Goal: Task Accomplishment & Management: Use online tool/utility

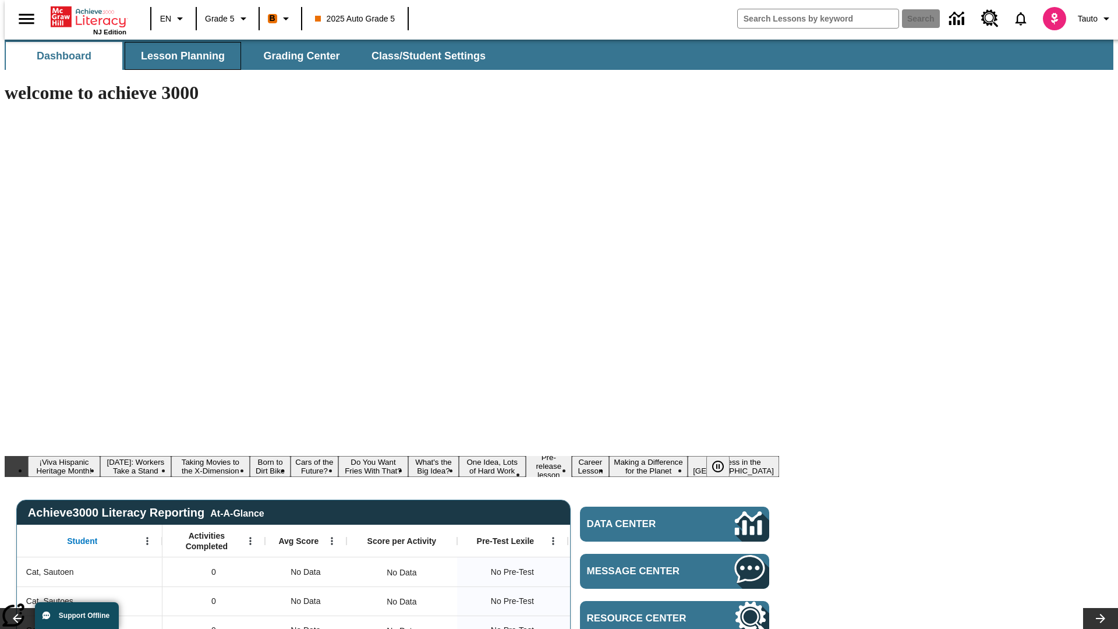
click at [178, 56] on span "Lesson Planning" at bounding box center [183, 55] width 84 height 13
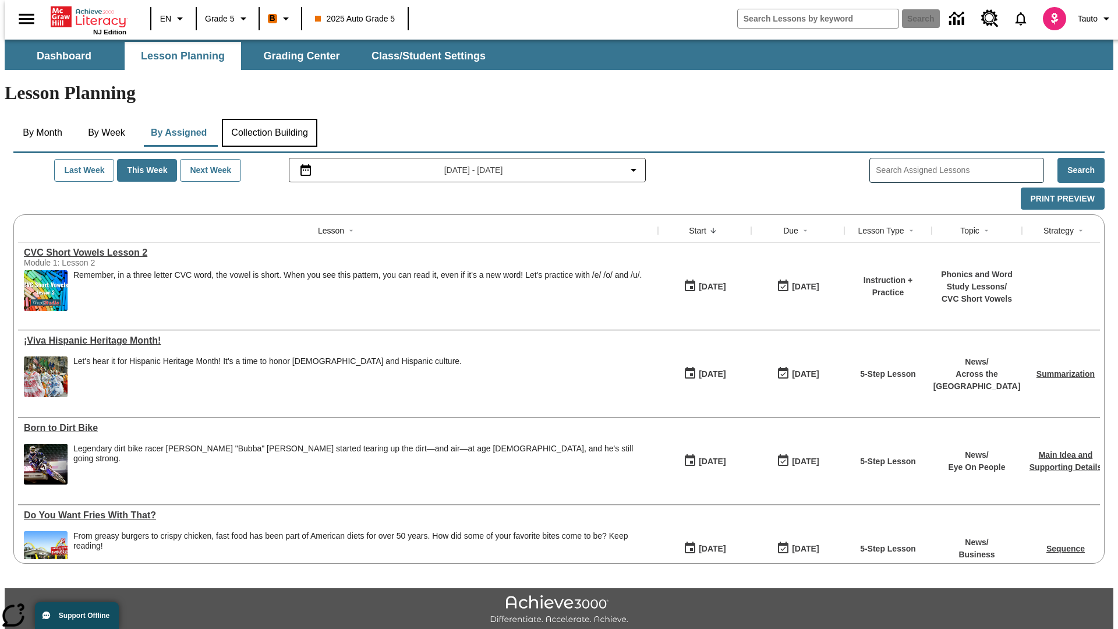
click at [269, 119] on button "Collection Building" at bounding box center [269, 133] width 95 height 28
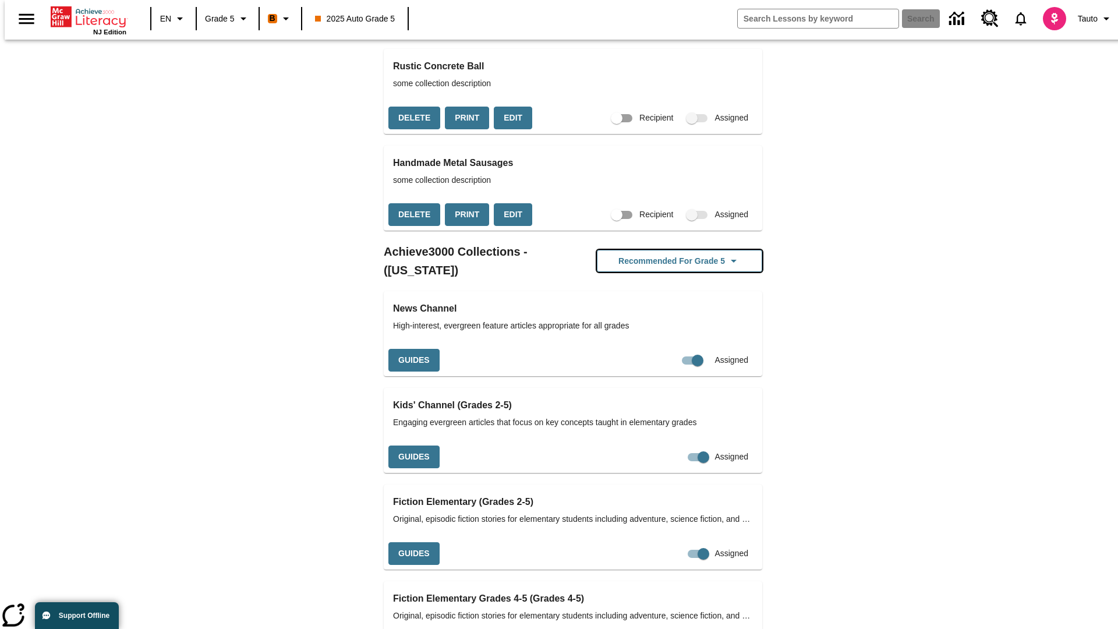
scroll to position [3835, 0]
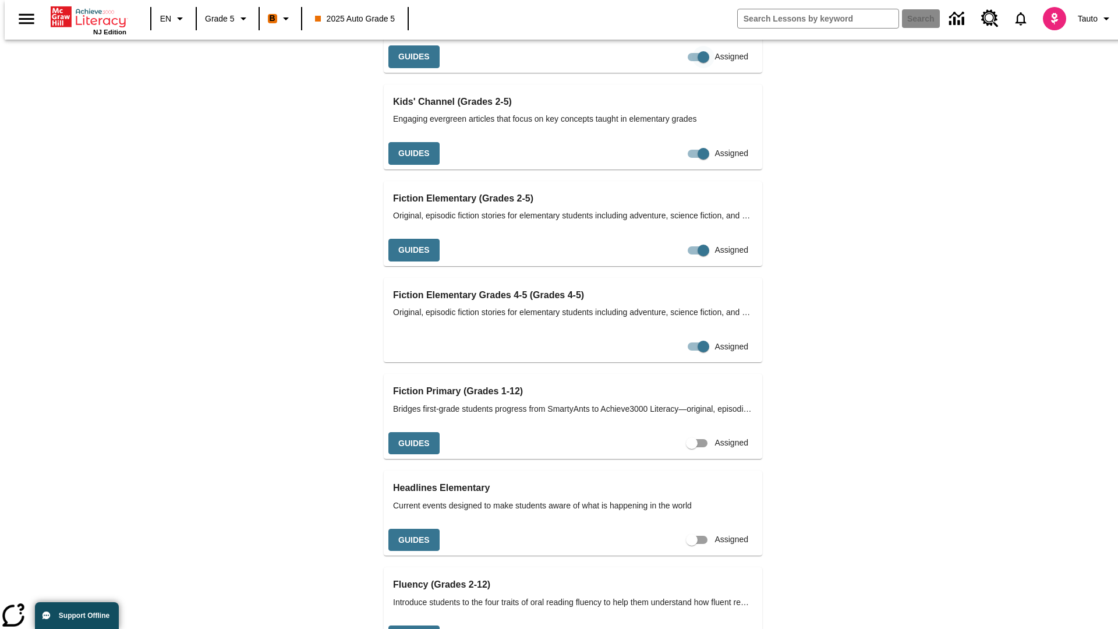
click at [670, 68] on input "Assigned" at bounding box center [703, 57] width 66 height 22
checkbox input "false"
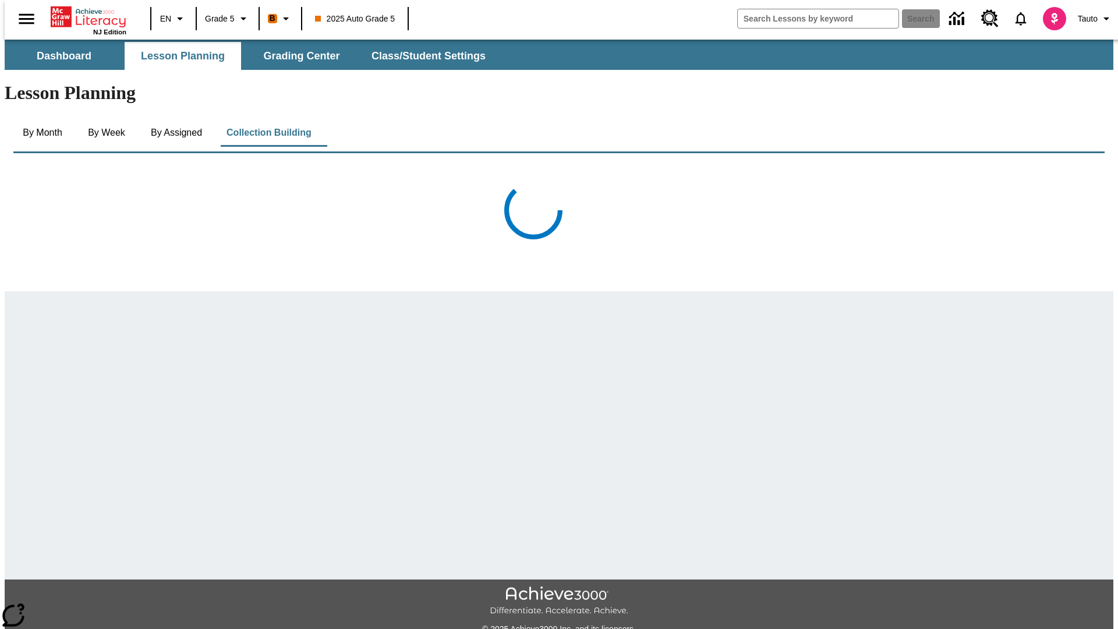
scroll to position [3228, 0]
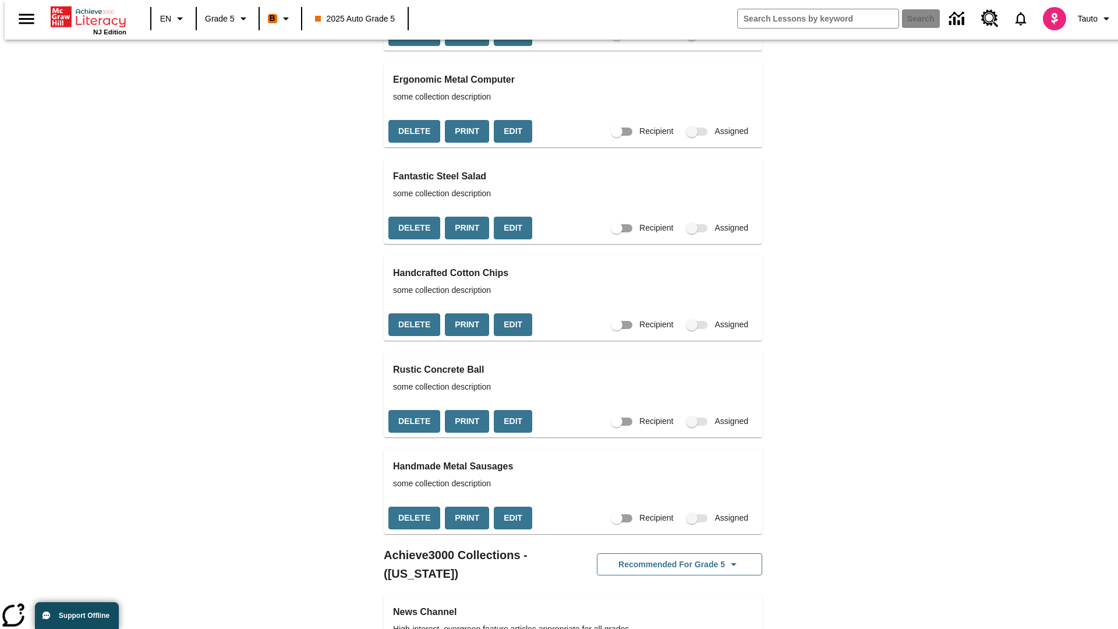
checkbox input "true"
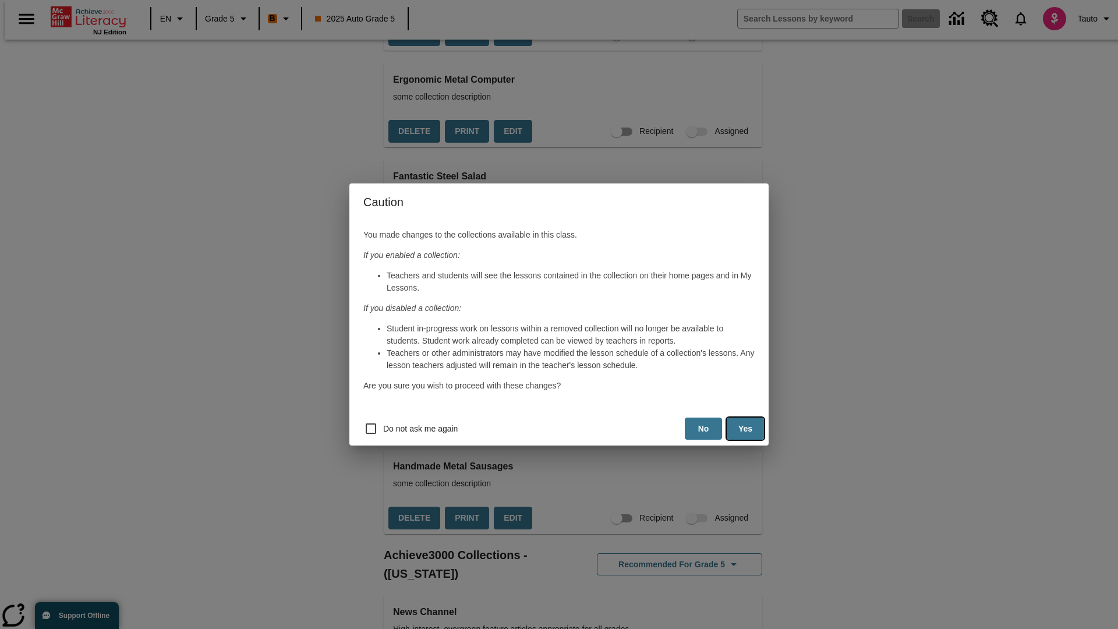
click at [745, 428] on button "Yes" at bounding box center [744, 428] width 37 height 23
